Goal: Task Accomplishment & Management: Complete application form

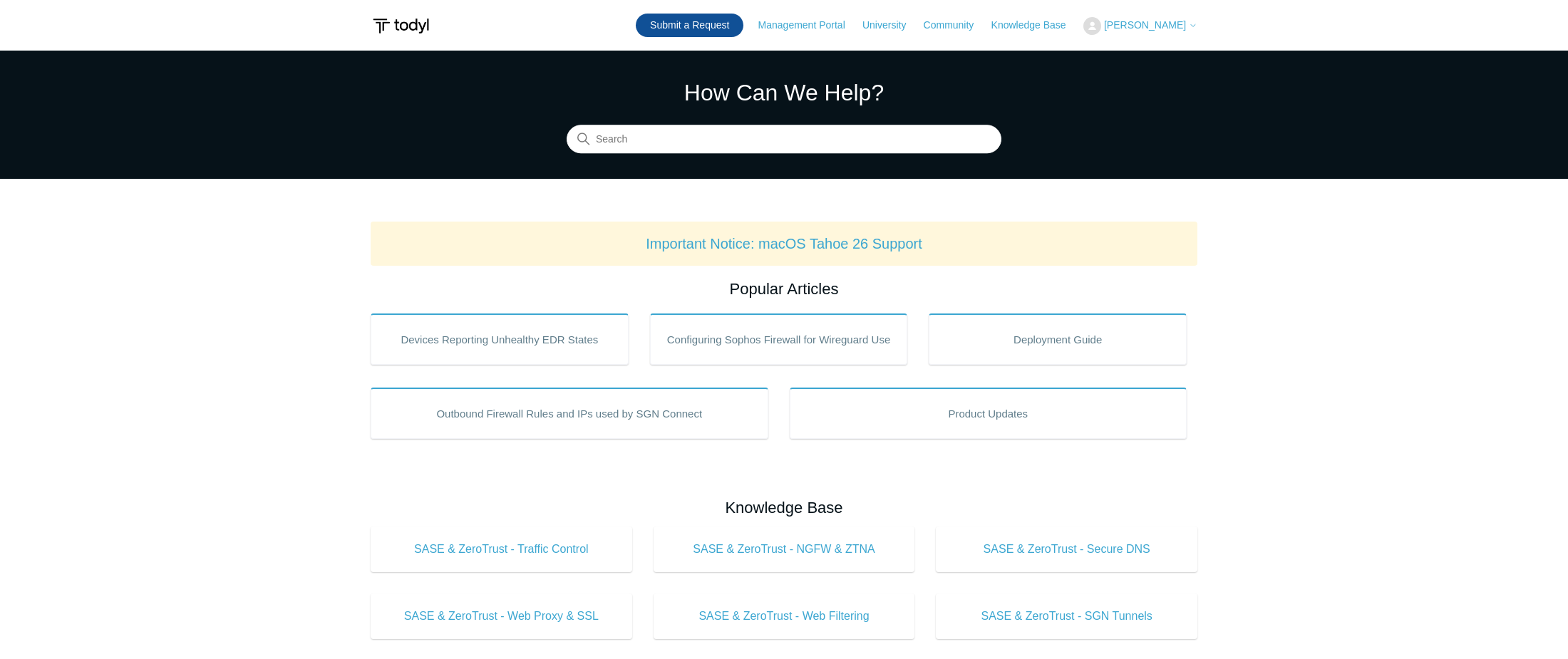
click at [696, 15] on link "Submit a Request" at bounding box center [689, 25] width 108 height 24
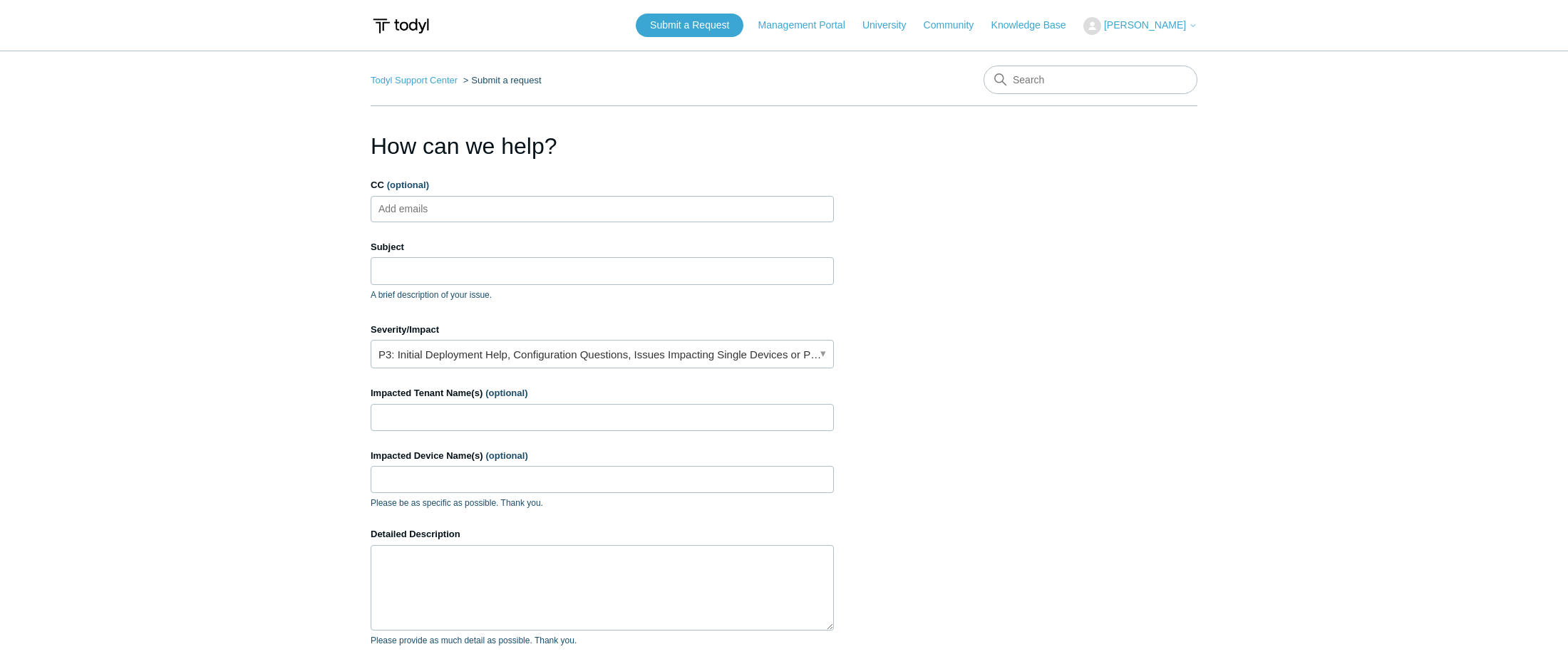
click at [431, 257] on div "Subject A brief description of your issue." at bounding box center [602, 271] width 463 height 61
click at [437, 267] on input "Subject" at bounding box center [602, 270] width 463 height 27
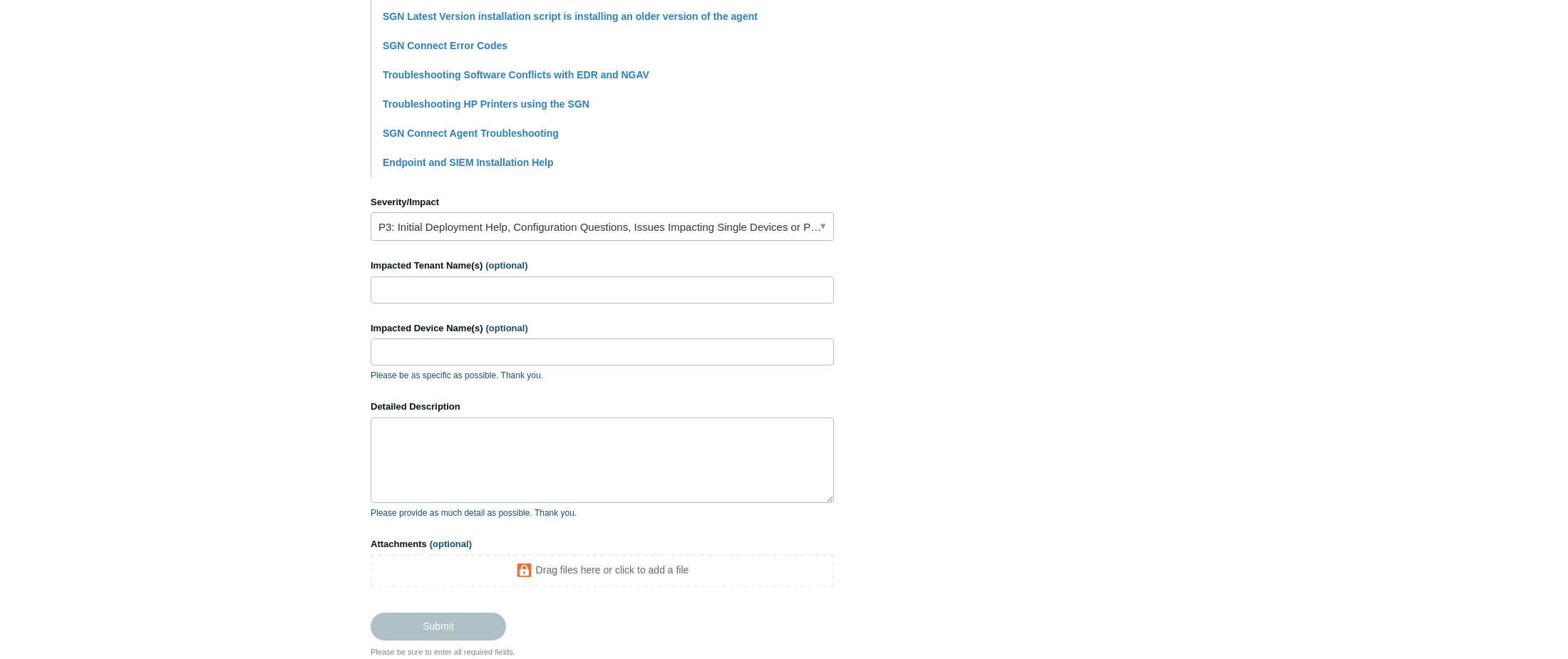
scroll to position [499, 0]
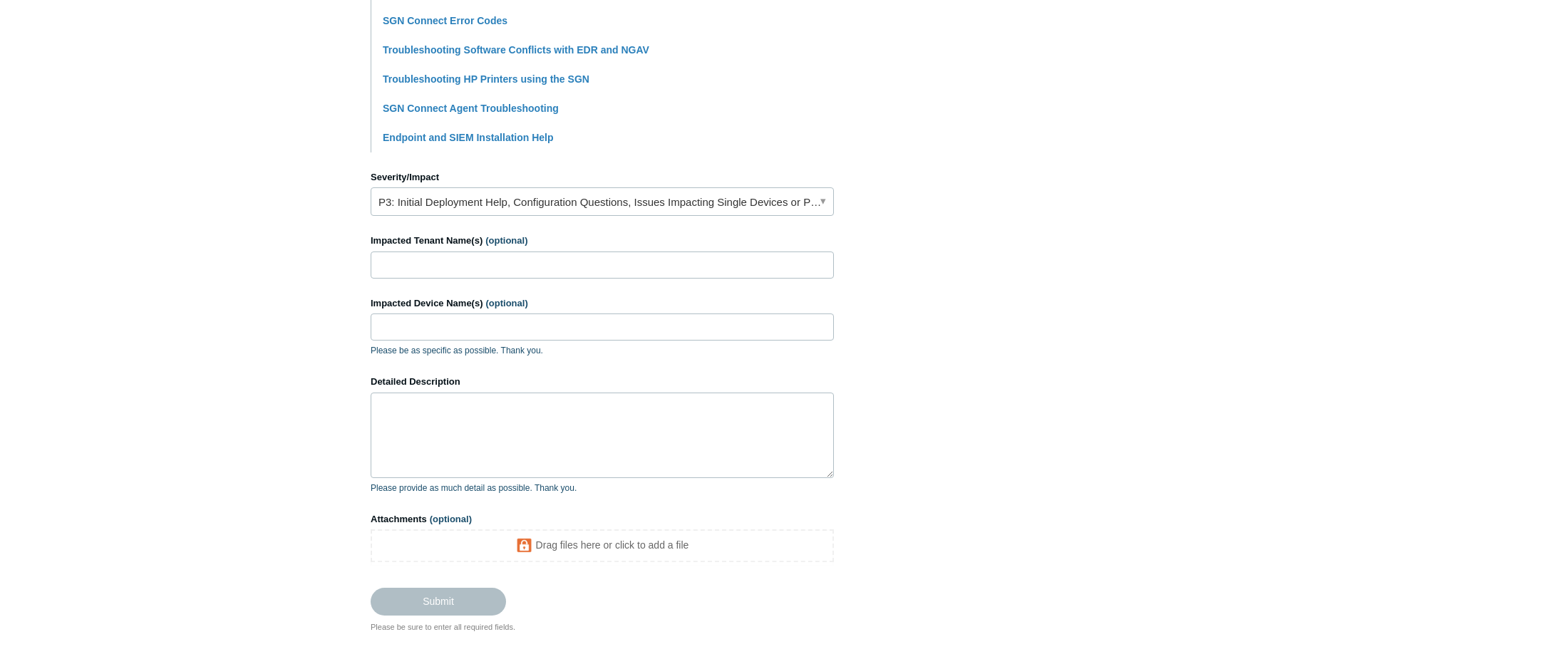
type input "Issues with installing on PC"
click at [423, 255] on input "Impacted Tenant Name(s) (optional)" at bounding box center [602, 265] width 463 height 27
type input "[PERSON_NAME]"
click at [429, 329] on input "Impacted Device Name(s) (optional)" at bounding box center [602, 327] width 463 height 27
type input "surf-okc-sarahc"
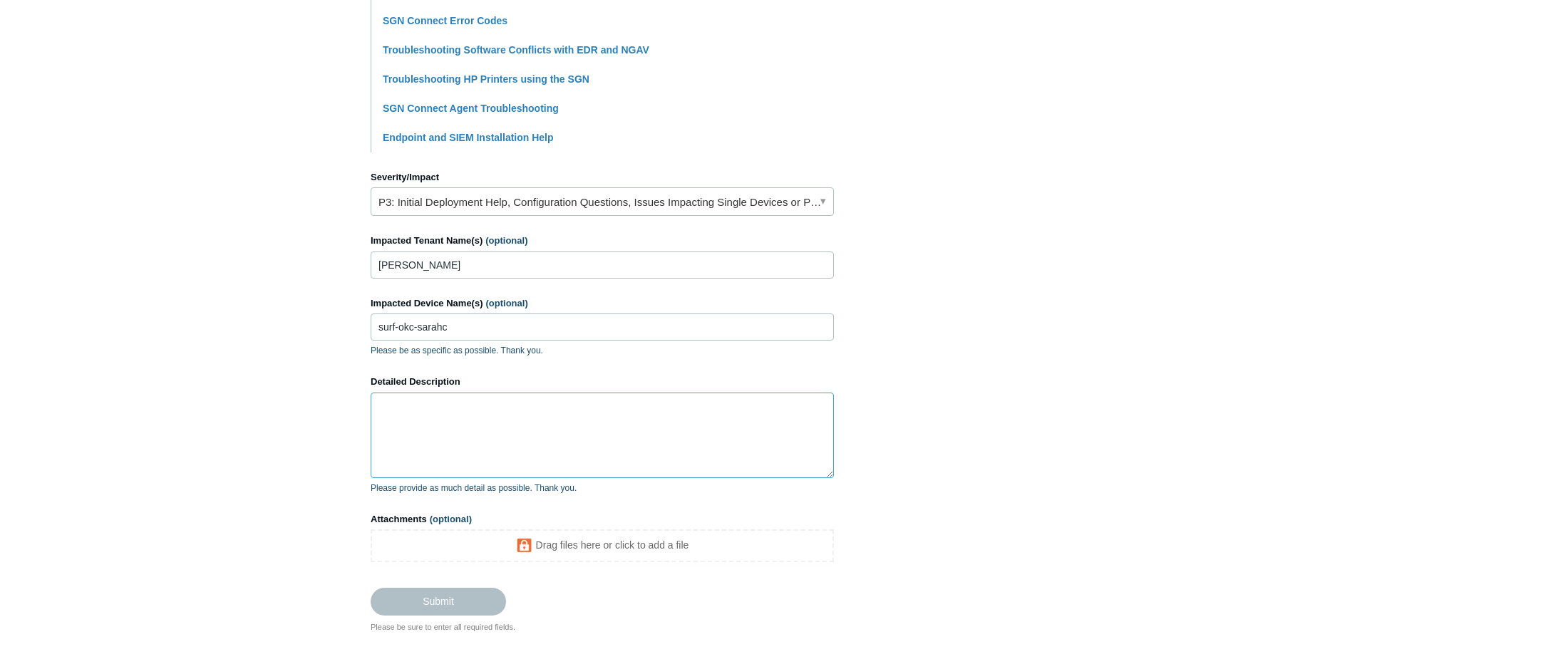
click at [498, 419] on textarea "Detailed Description" at bounding box center [602, 436] width 463 height 86
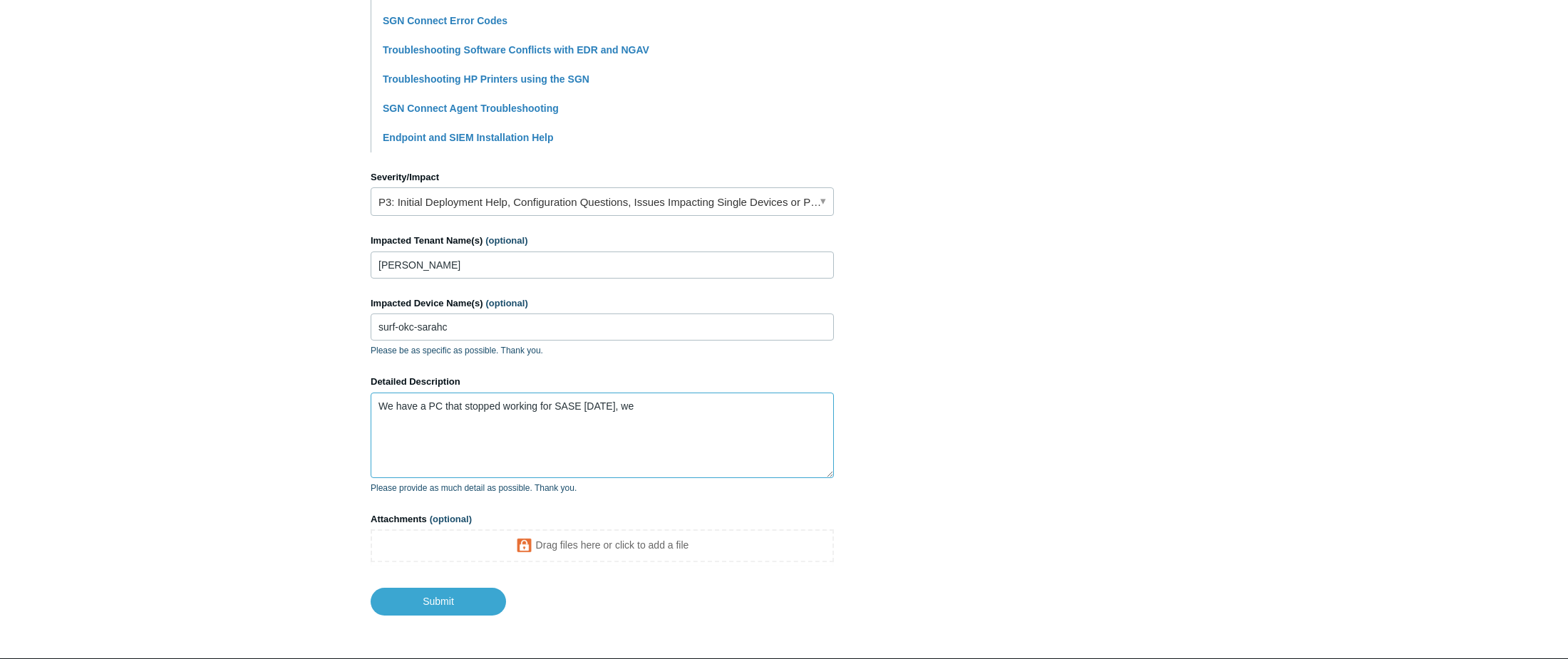
click at [650, 420] on textarea "We have a PC that stopped working for SASE [DATE], we" at bounding box center [602, 436] width 463 height 86
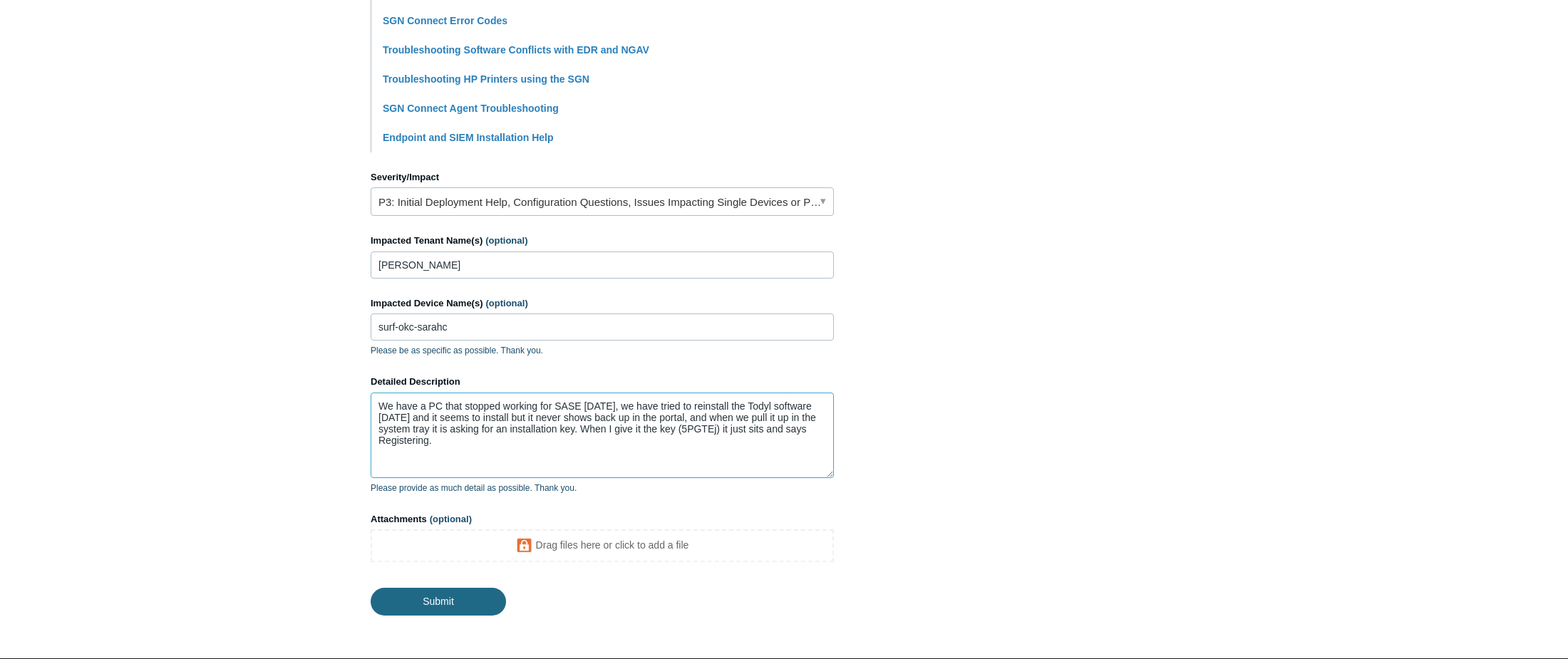
type textarea "We have a PC that stopped working for SASE [DATE], we have tried to reinstall t…"
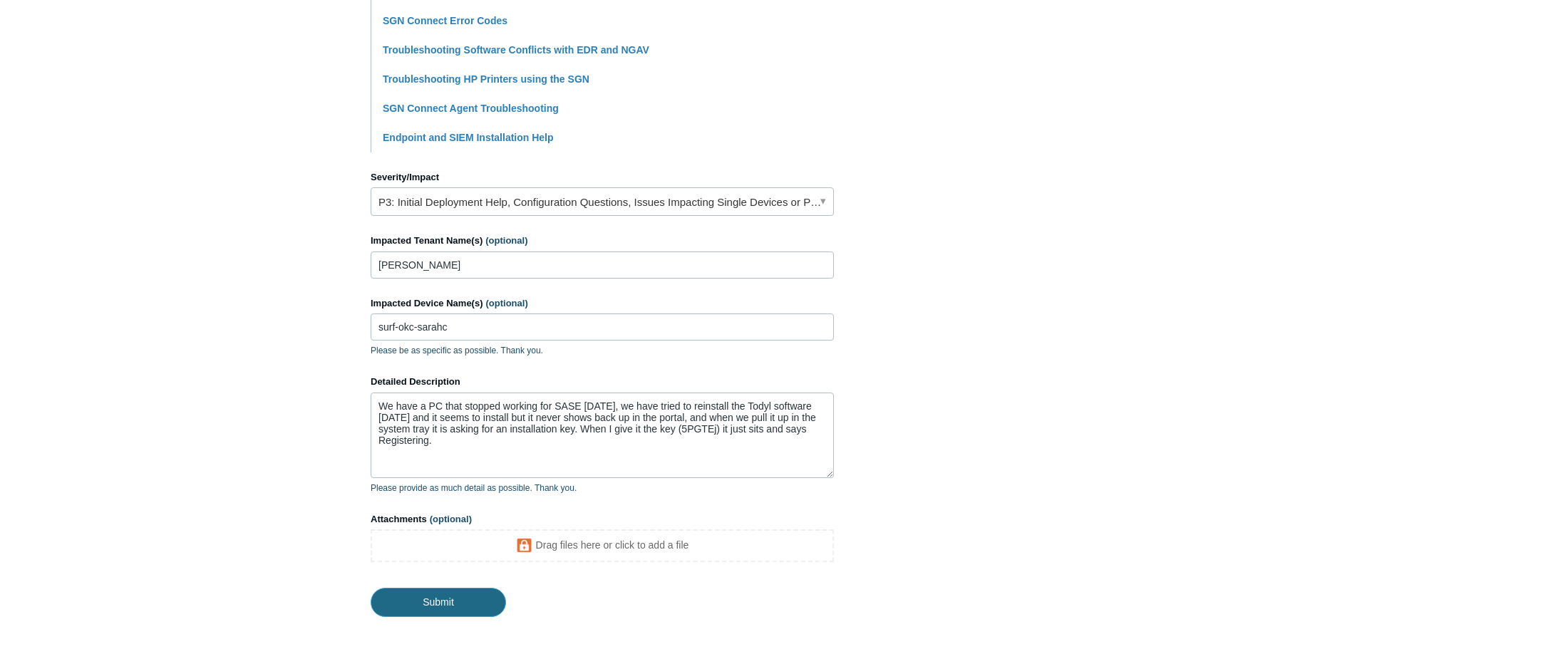
click at [434, 602] on input "Submit" at bounding box center [438, 603] width 136 height 29
